Goal: Entertainment & Leisure: Consume media (video, audio)

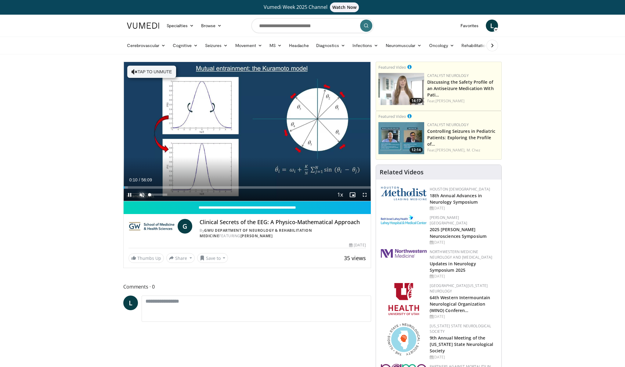
click at [145, 196] on span "Video Player" at bounding box center [142, 195] width 12 height 12
click at [132, 195] on span "Video Player" at bounding box center [130, 195] width 12 height 12
